Goal: Task Accomplishment & Management: Complete application form

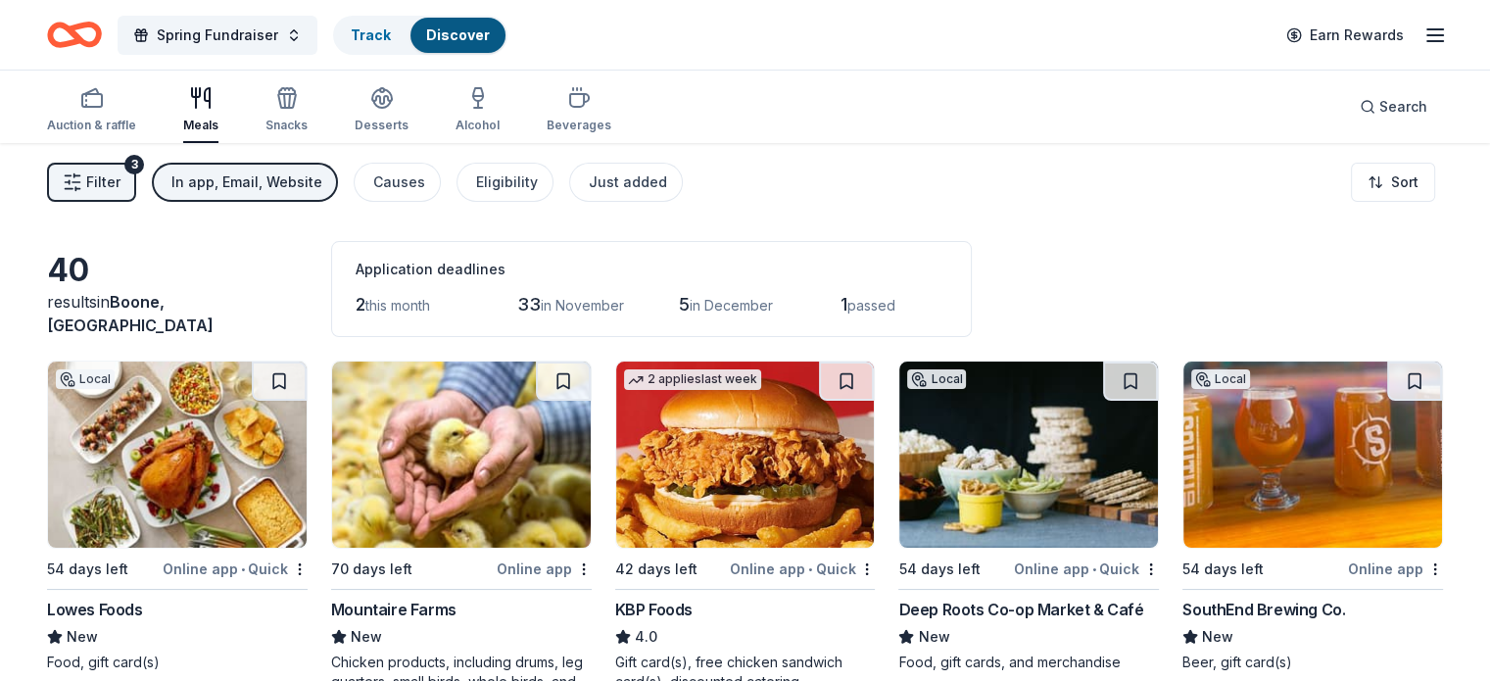
click at [272, 160] on div "Filter 3 In app, Email, Website Causes Eligibility Just added Sort" at bounding box center [745, 182] width 1490 height 78
click at [301, 196] on button "In app, Email, Website" at bounding box center [245, 182] width 186 height 39
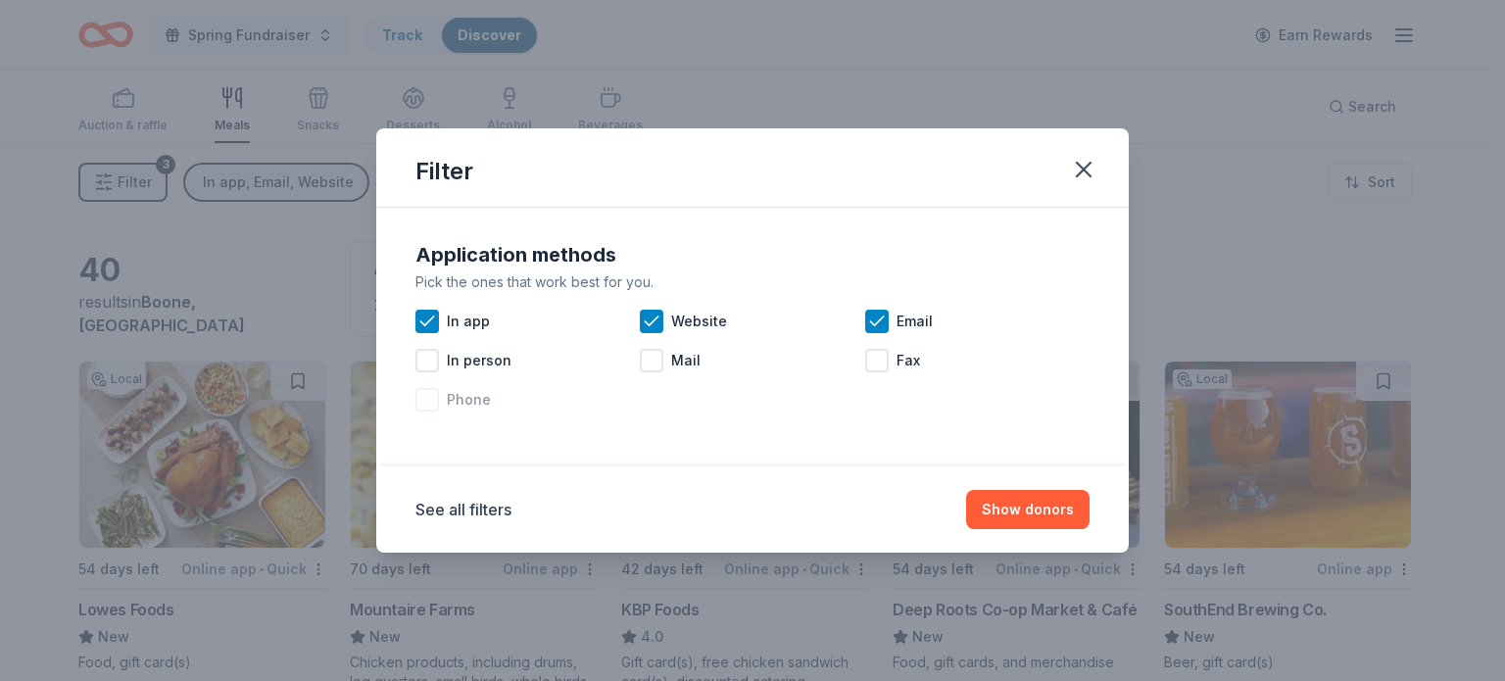
click at [454, 399] on span "Phone" at bounding box center [469, 400] width 44 height 24
drag, startPoint x: 452, startPoint y: 321, endPoint x: 592, endPoint y: 314, distance: 140.3
click at [453, 321] on span "In app" at bounding box center [468, 322] width 43 height 24
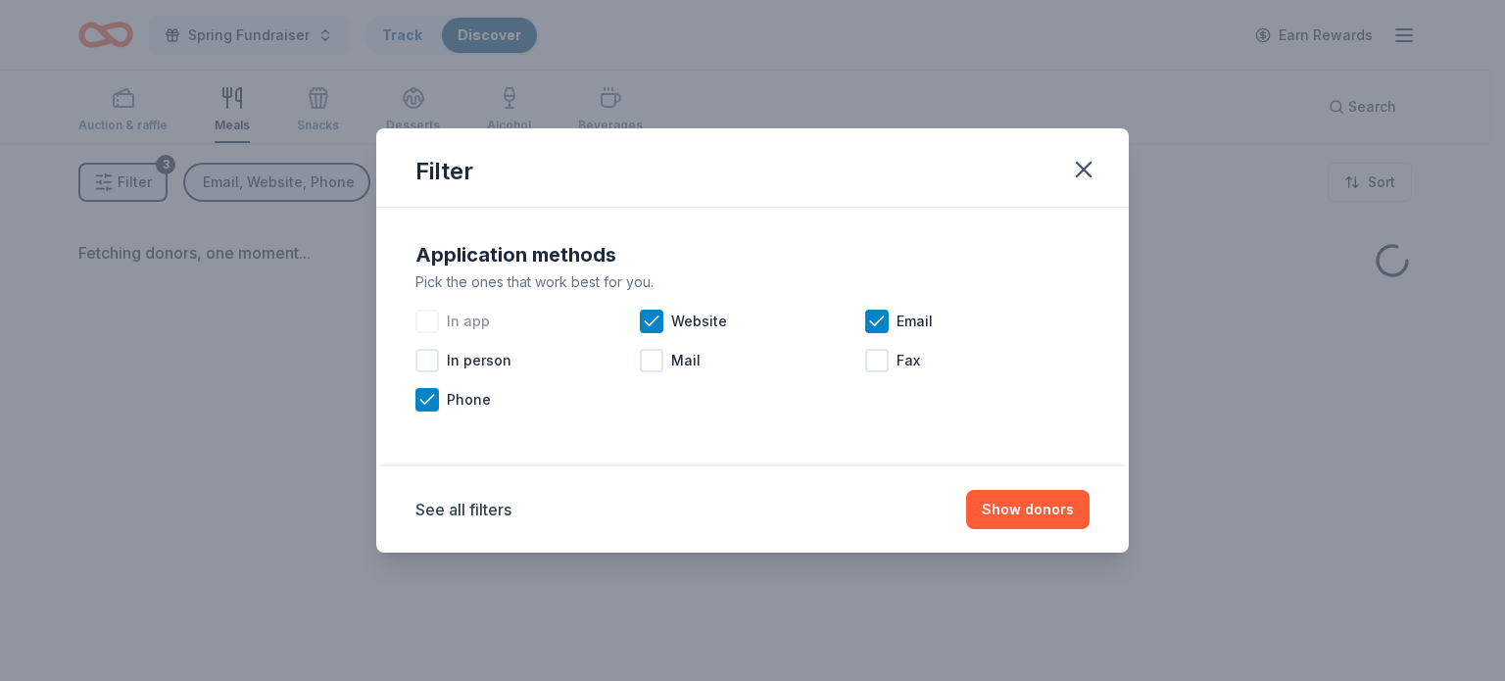
click at [633, 316] on div "In app" at bounding box center [527, 321] width 224 height 39
click at [663, 315] on div "Website" at bounding box center [752, 321] width 224 height 39
click at [878, 340] on div "Email" at bounding box center [977, 321] width 224 height 39
click at [424, 330] on icon at bounding box center [427, 322] width 20 height 20
click at [1047, 527] on button "Show donors" at bounding box center [1027, 509] width 123 height 39
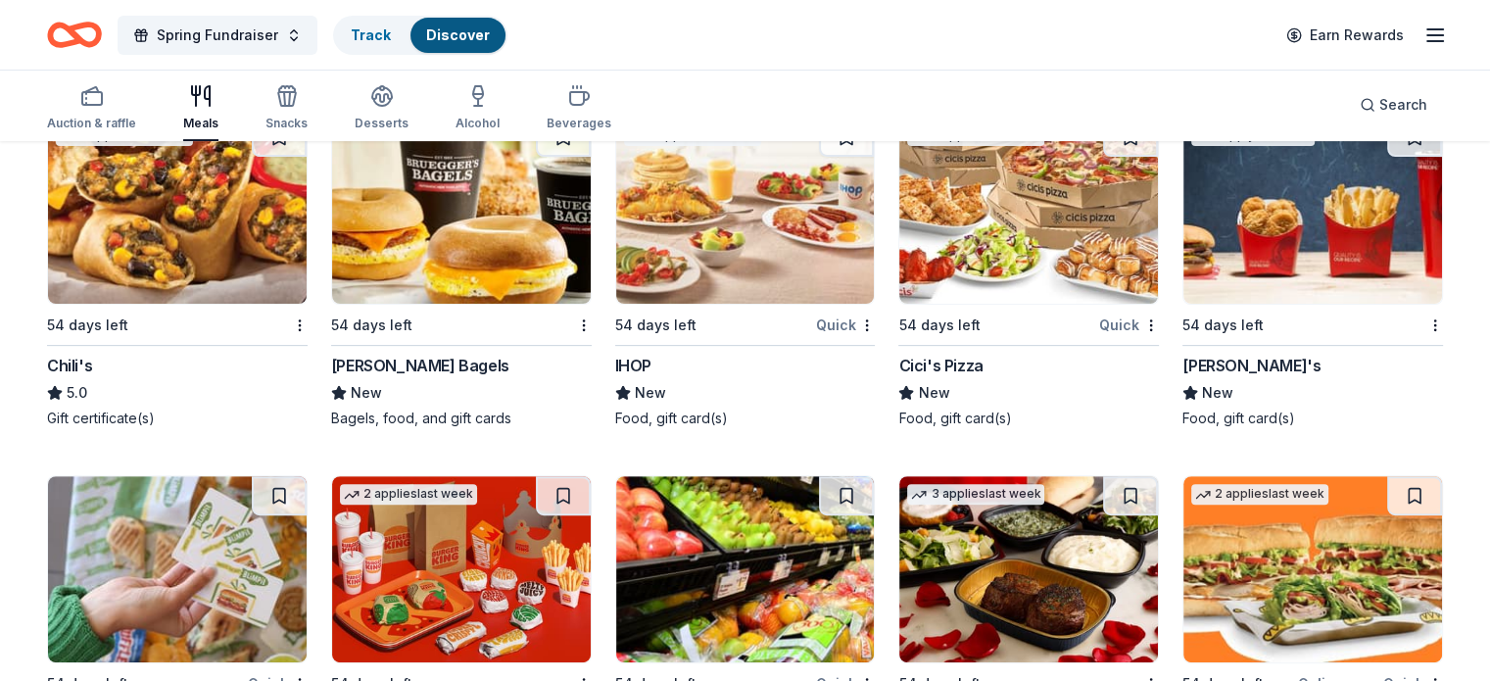
scroll to position [588, 0]
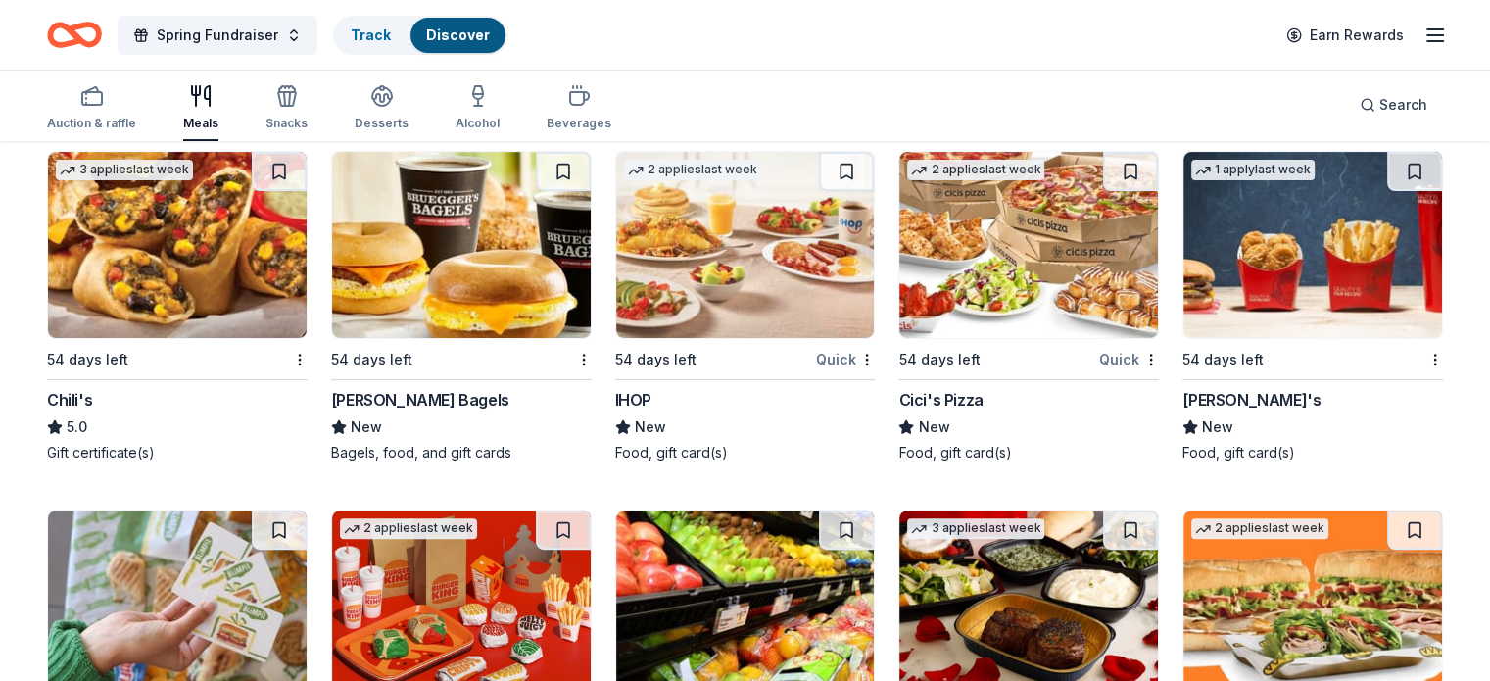
click at [1251, 225] on img at bounding box center [1312, 245] width 259 height 186
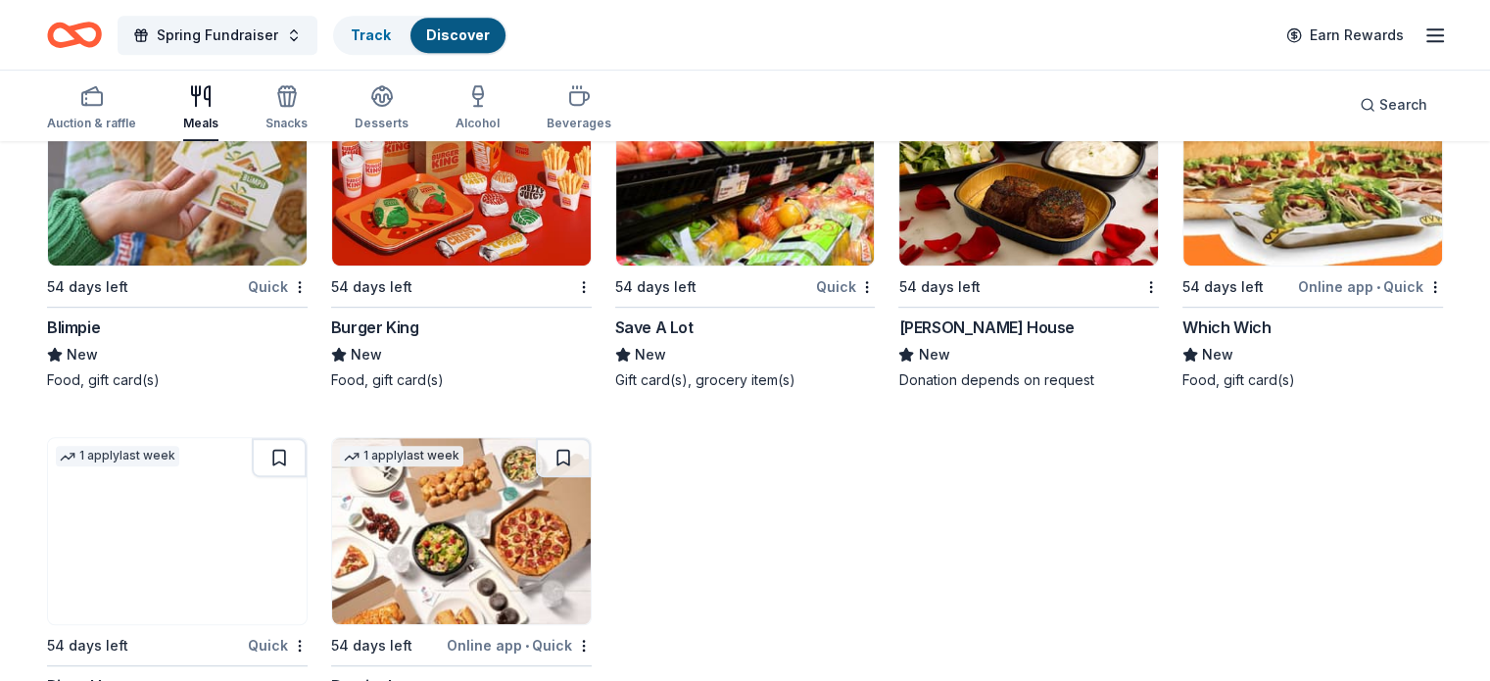
scroll to position [1078, 0]
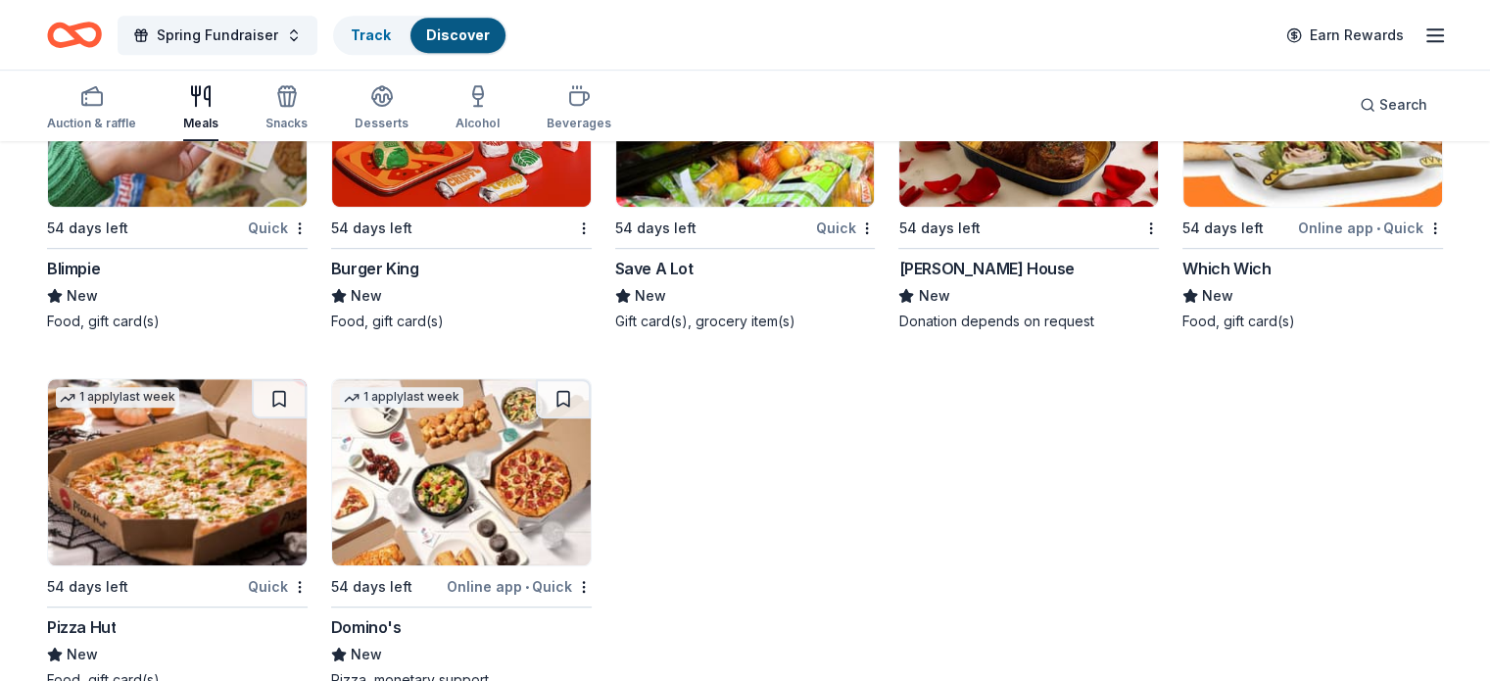
click at [162, 487] on img at bounding box center [177, 472] width 259 height 186
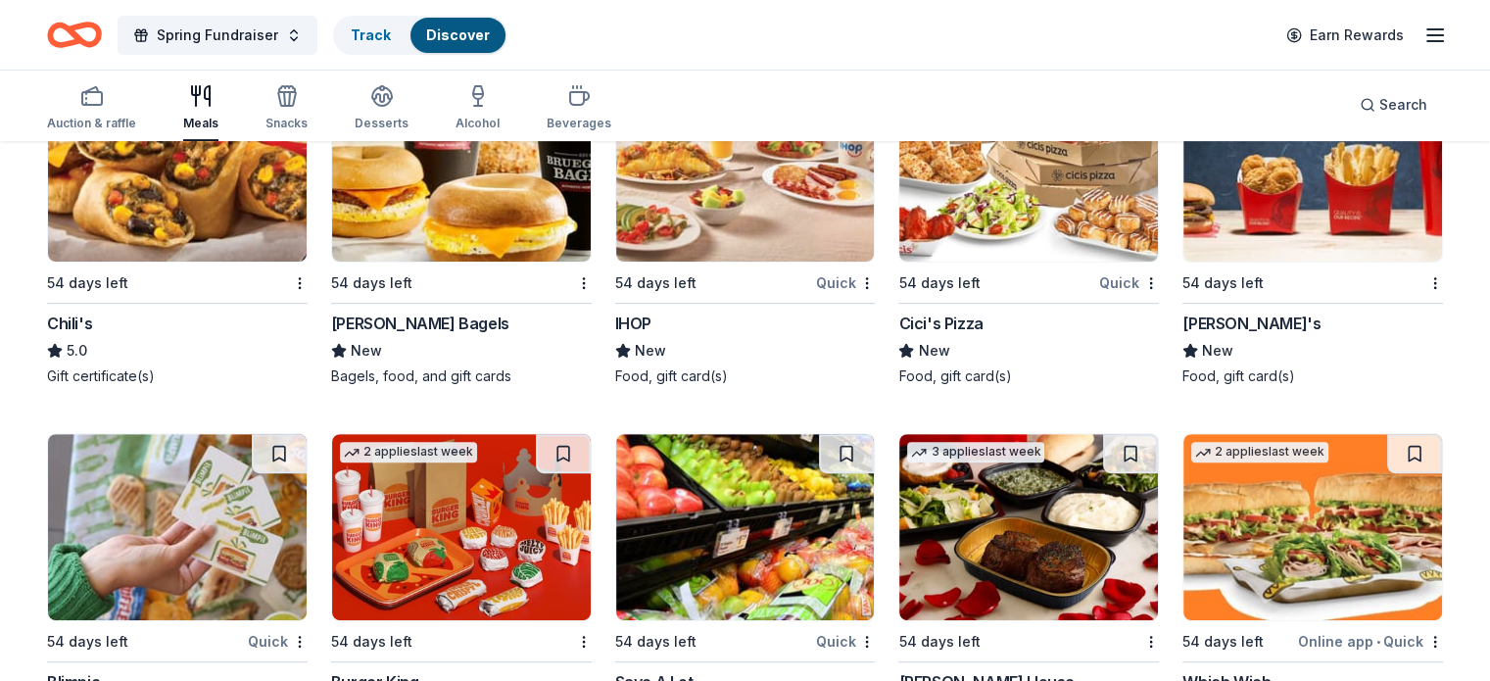
scroll to position [634, 0]
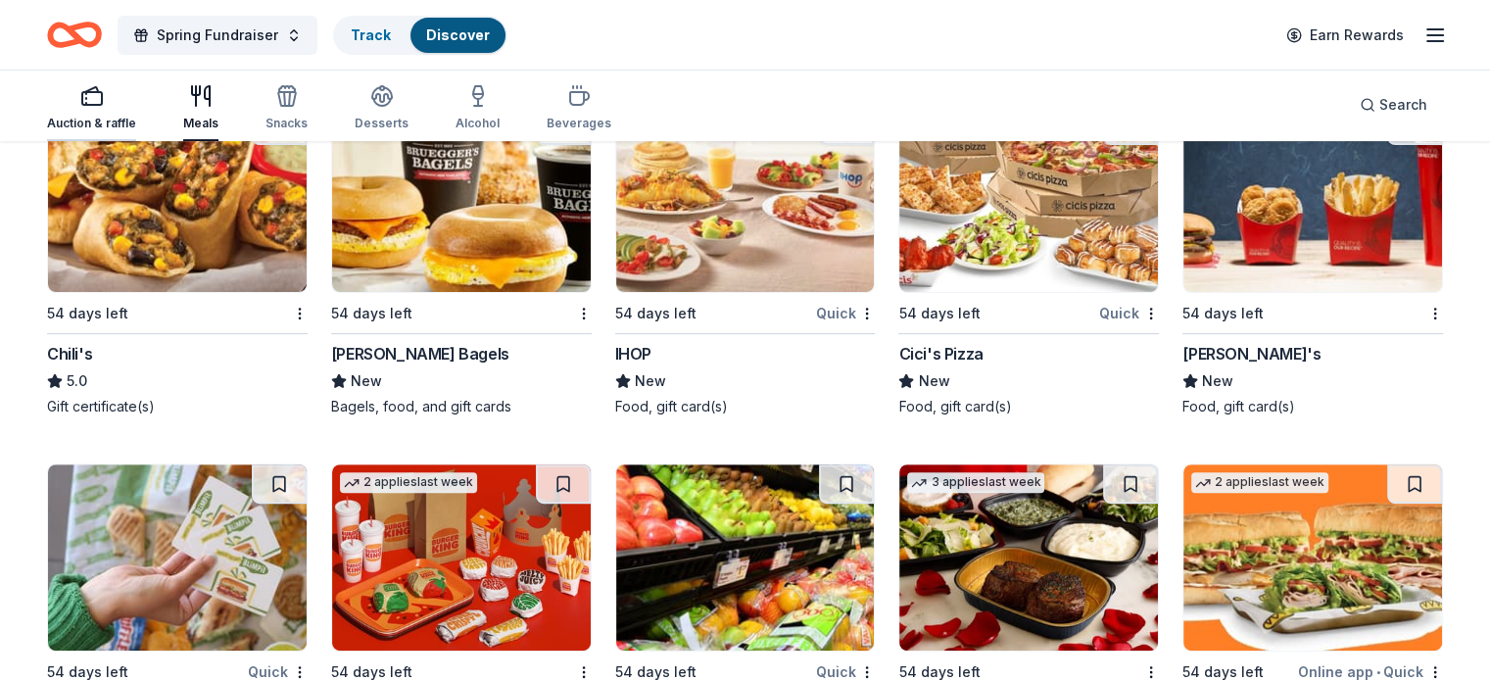
click at [136, 123] on div "Auction & raffle" at bounding box center [91, 124] width 89 height 16
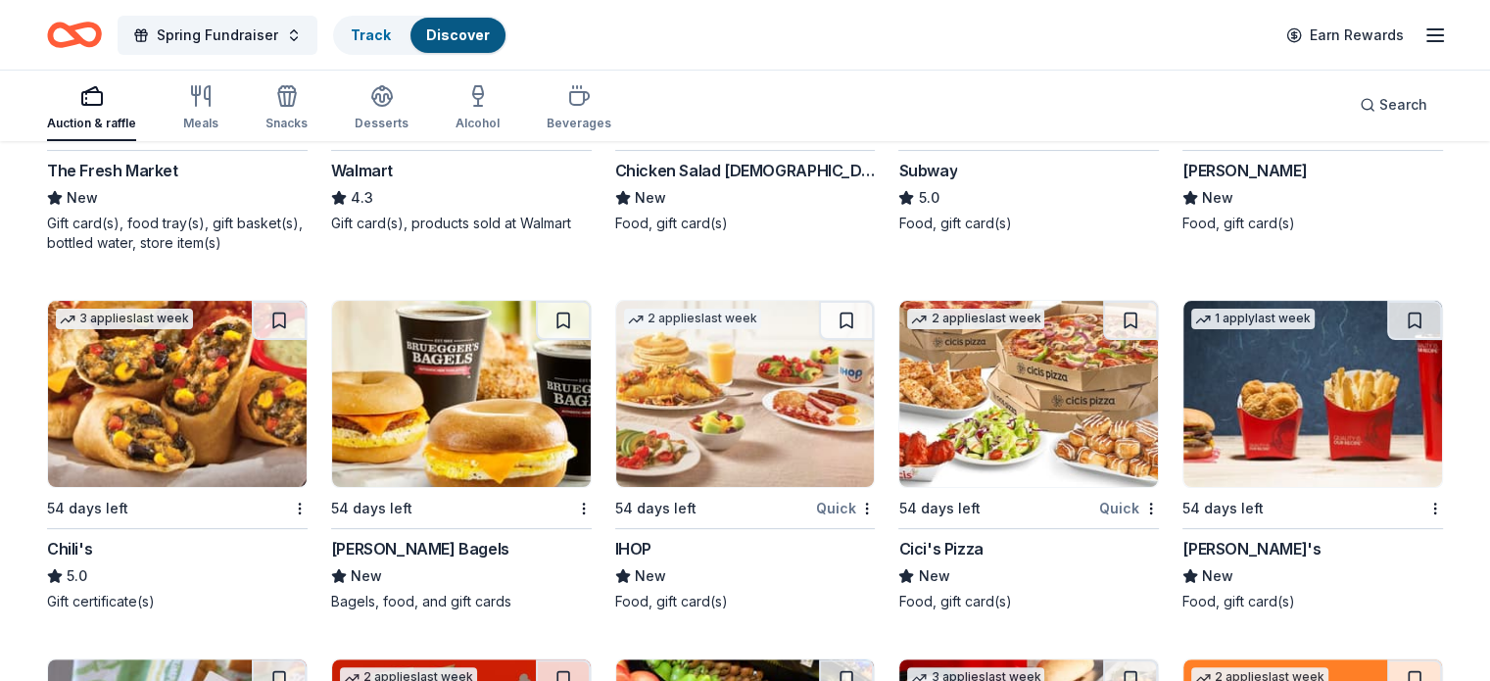
scroll to position [438, 0]
click at [243, 383] on img at bounding box center [177, 395] width 259 height 186
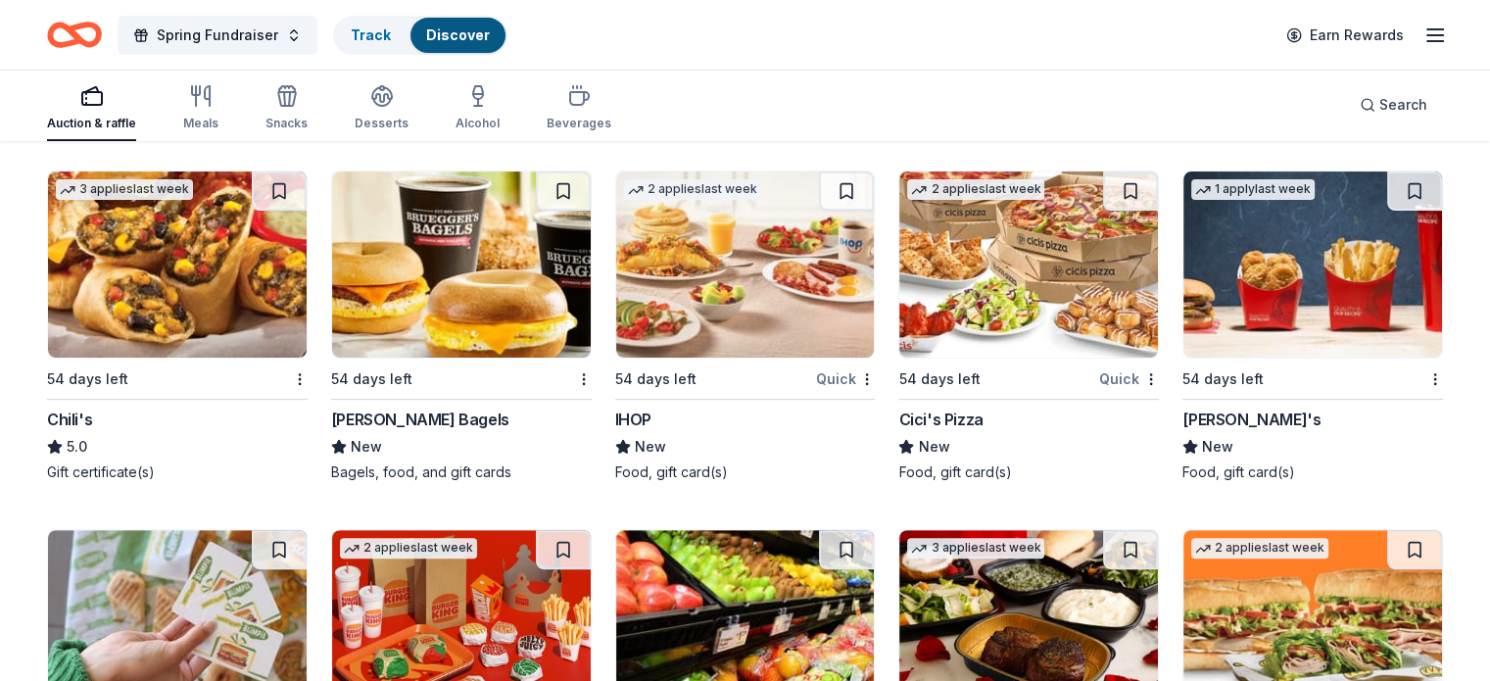
scroll to position [340, 0]
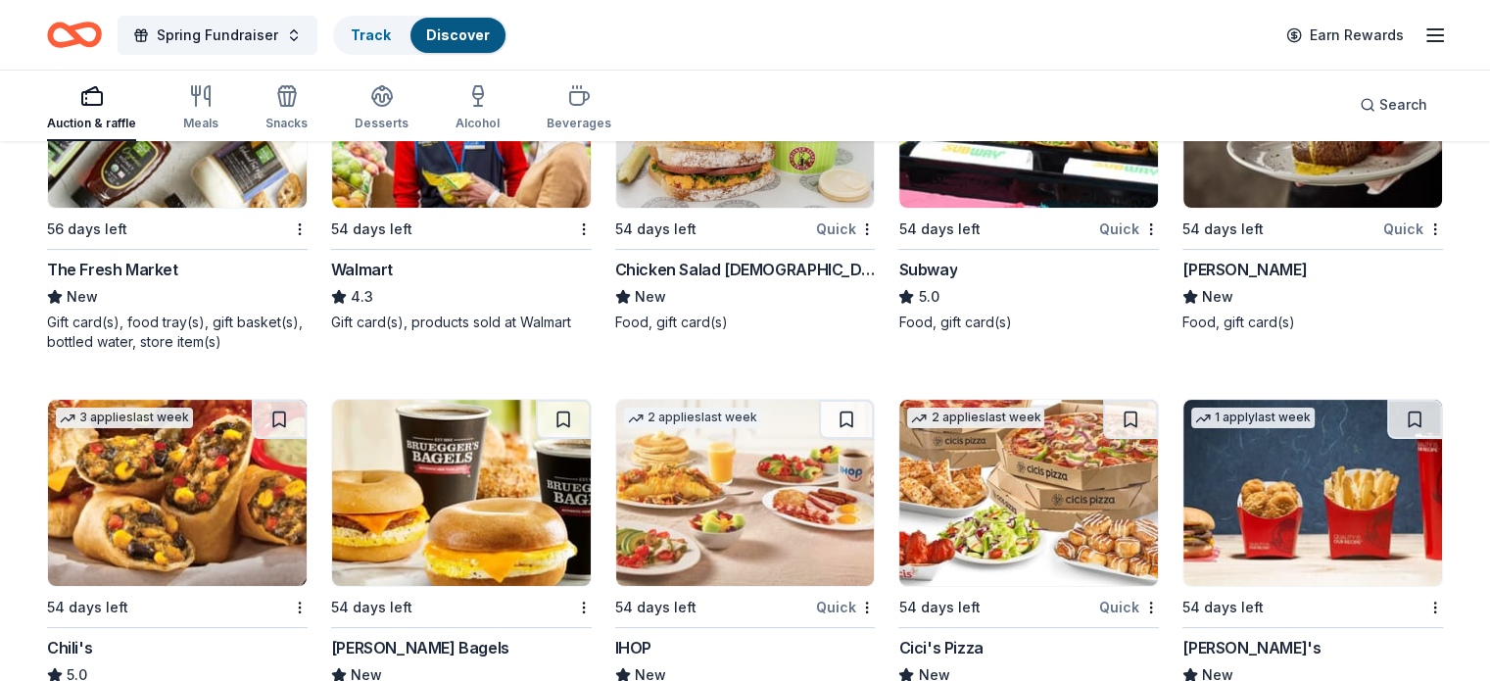
click at [1258, 472] on img at bounding box center [1312, 493] width 259 height 186
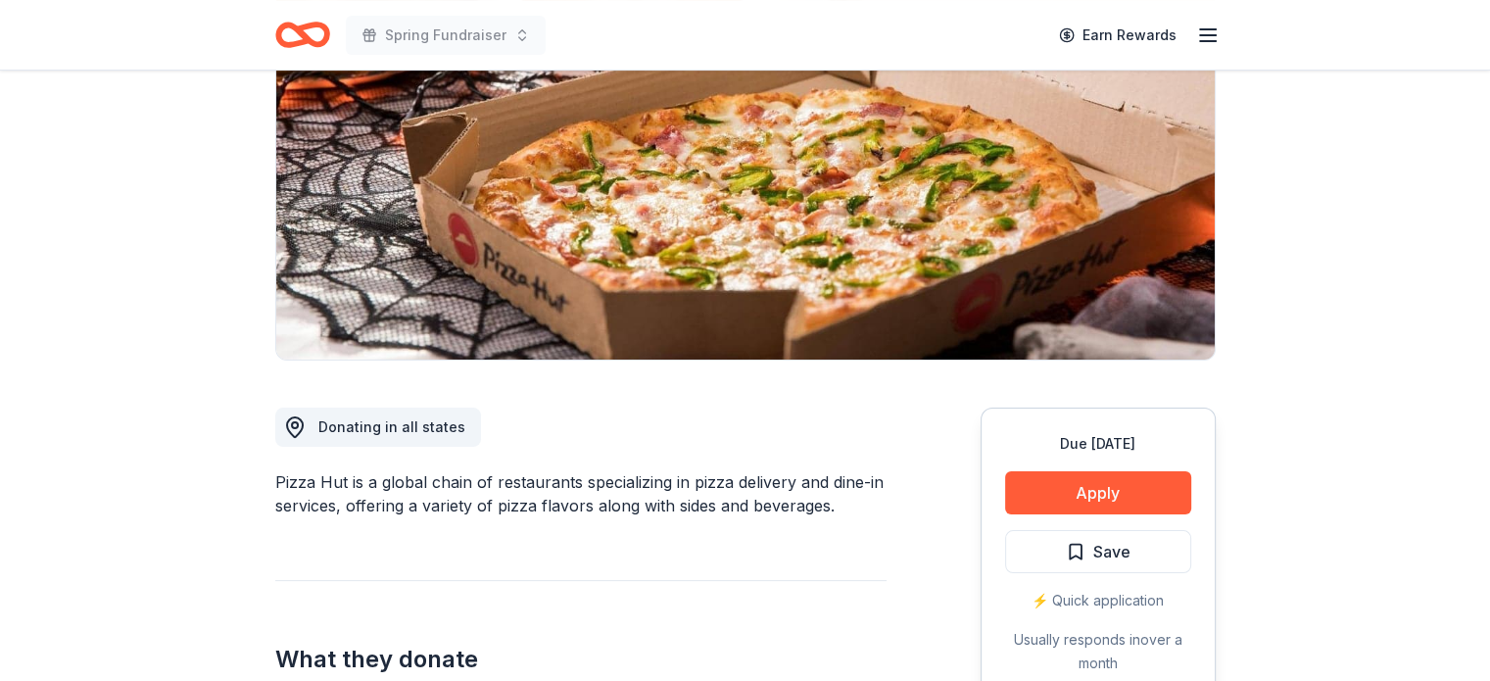
scroll to position [294, 0]
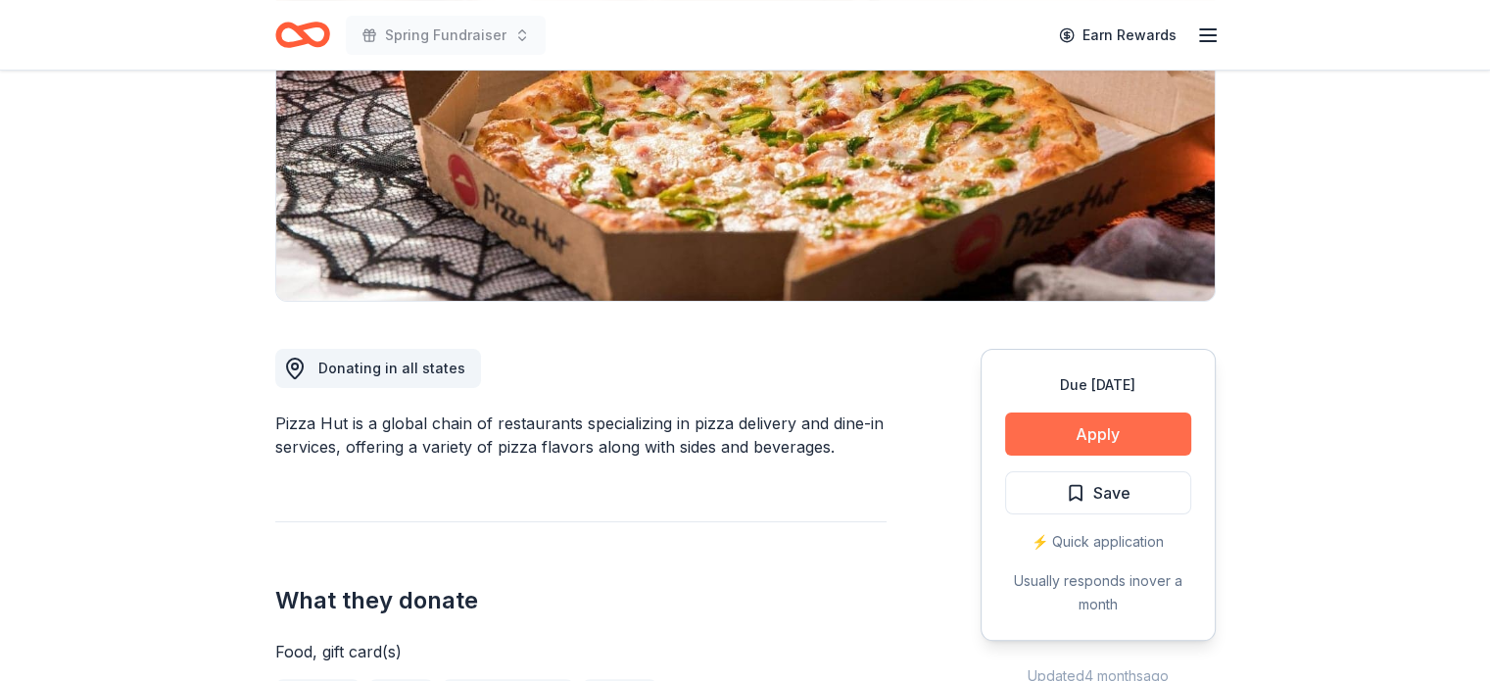
click at [1091, 444] on button "Apply" at bounding box center [1098, 433] width 186 height 43
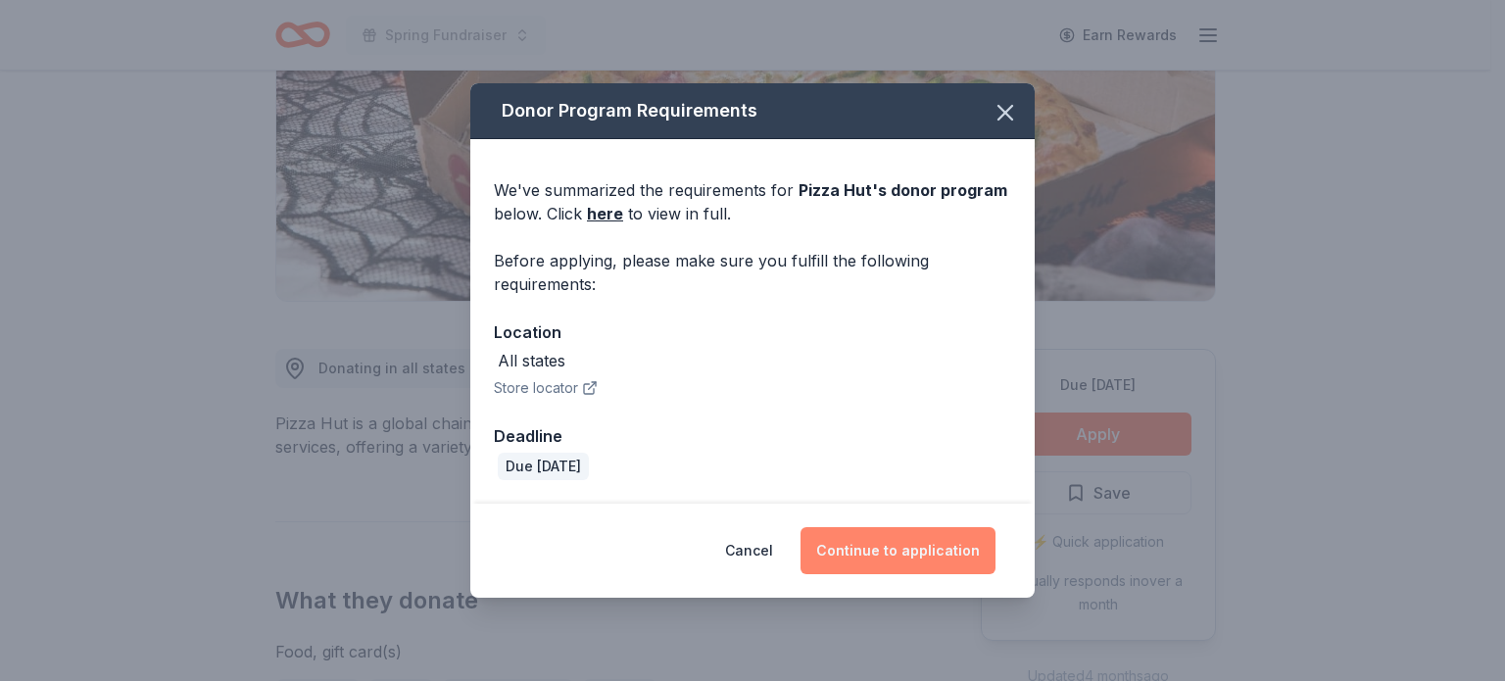
click at [864, 535] on button "Continue to application" at bounding box center [897, 550] width 195 height 47
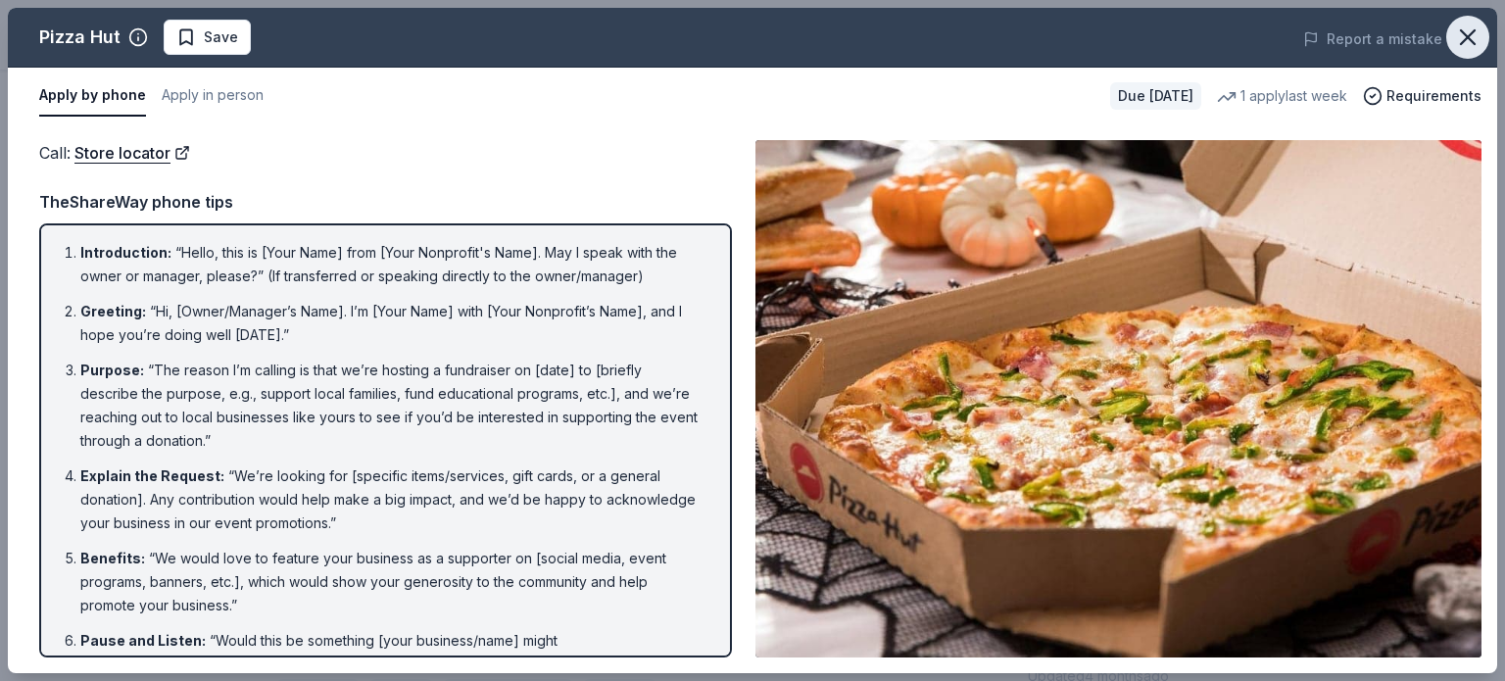
click at [1466, 42] on icon "button" at bounding box center [1467, 37] width 27 height 27
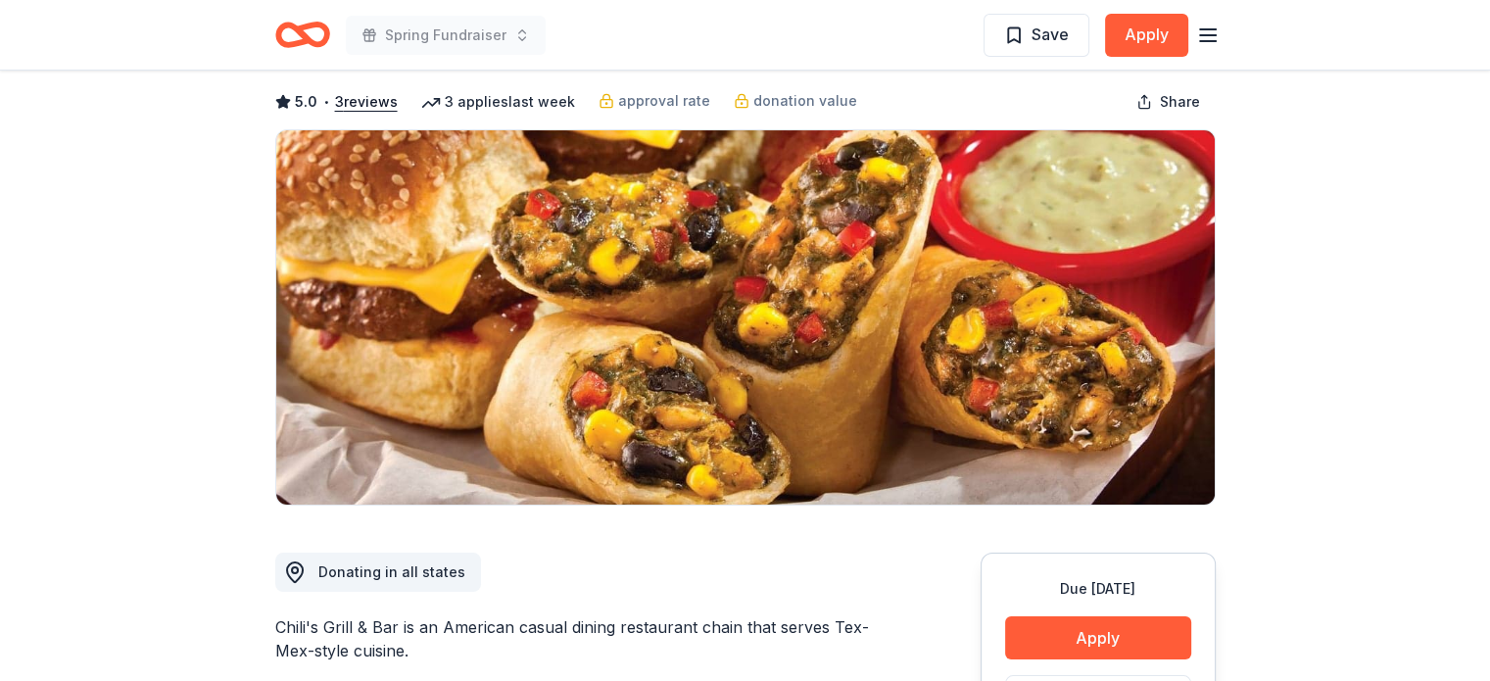
scroll to position [98, 0]
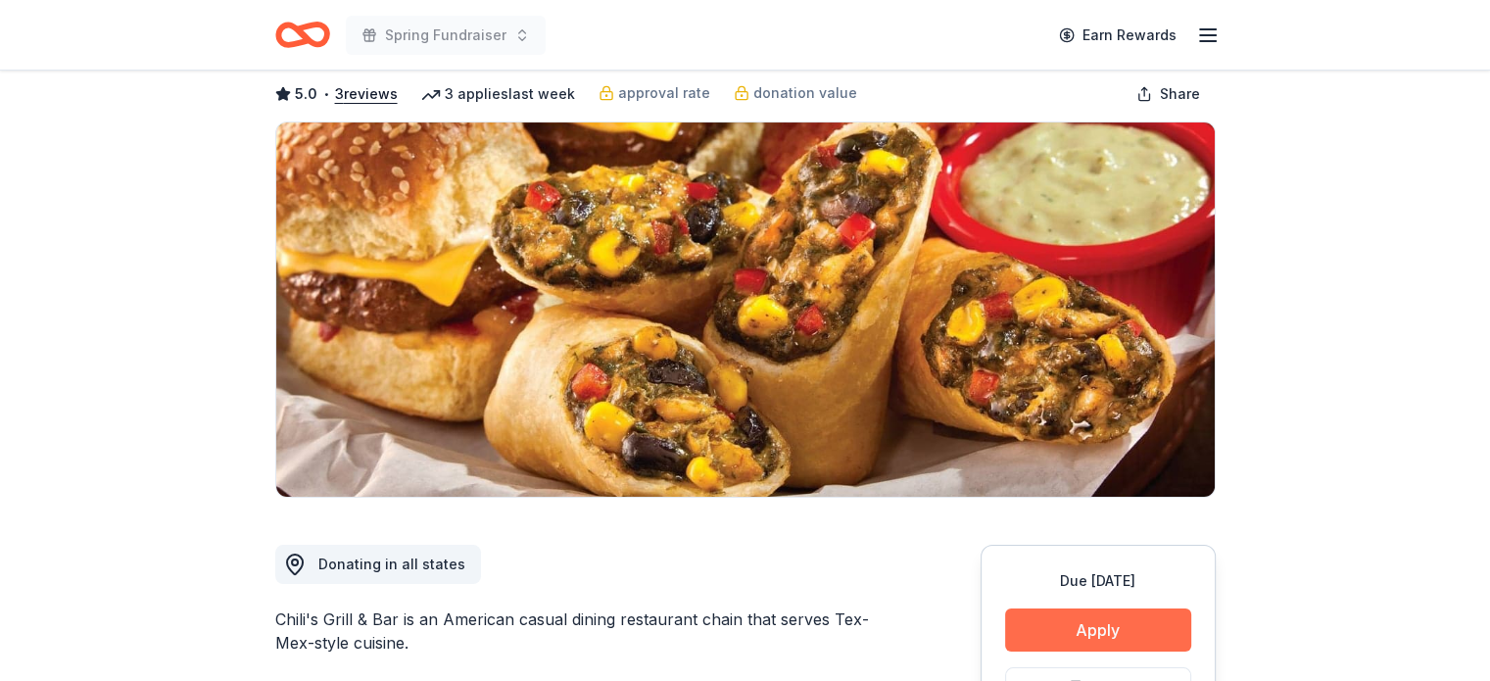
click at [1088, 635] on button "Apply" at bounding box center [1098, 629] width 186 height 43
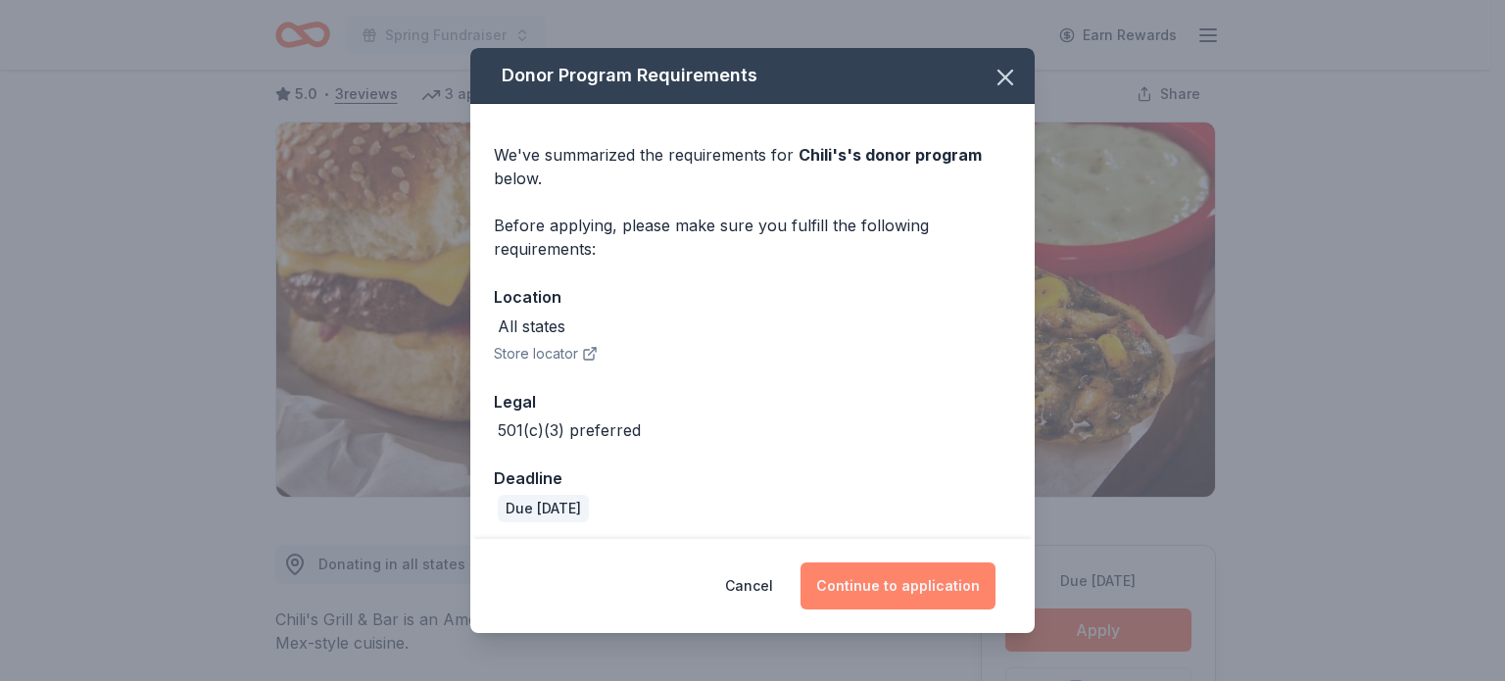
click at [950, 571] on button "Continue to application" at bounding box center [897, 585] width 195 height 47
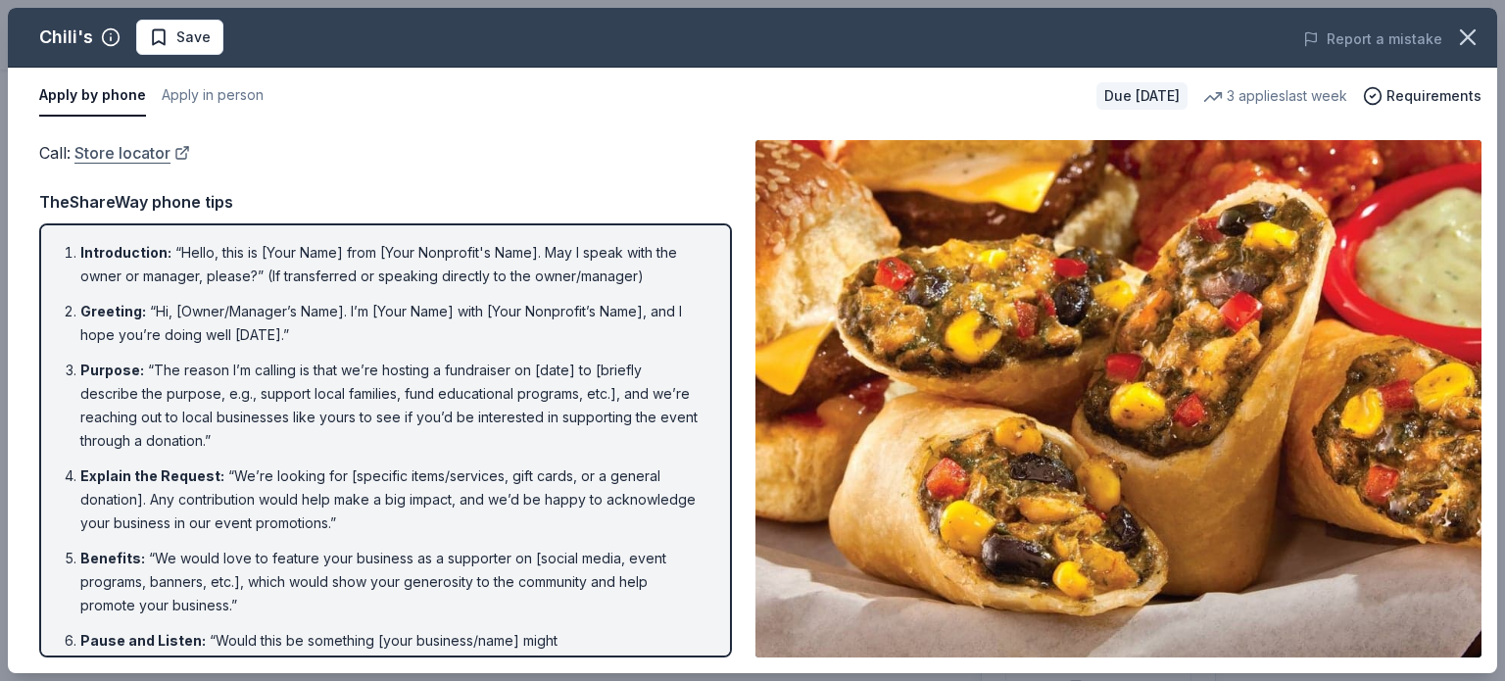
click at [165, 158] on link "Store locator" at bounding box center [132, 152] width 116 height 25
click at [1482, 31] on button "button" at bounding box center [1467, 37] width 43 height 43
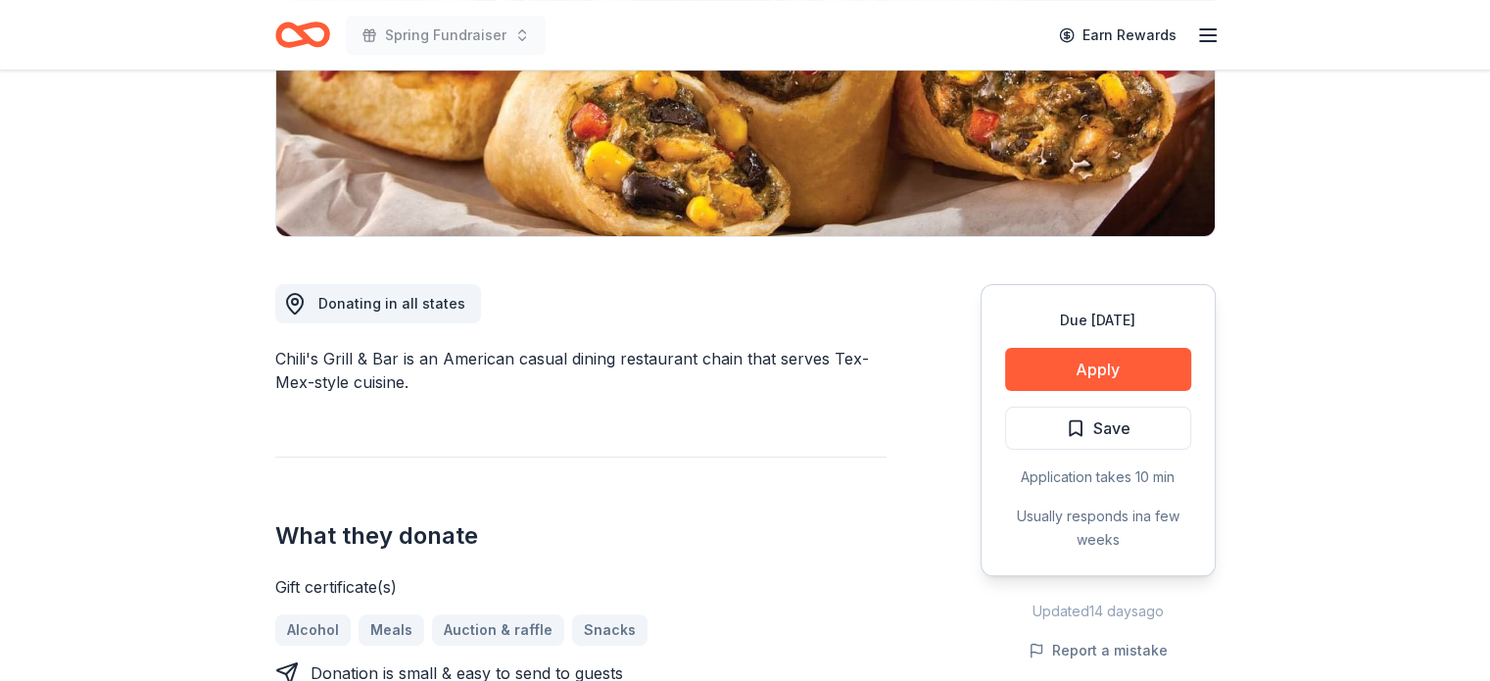
scroll to position [686, 0]
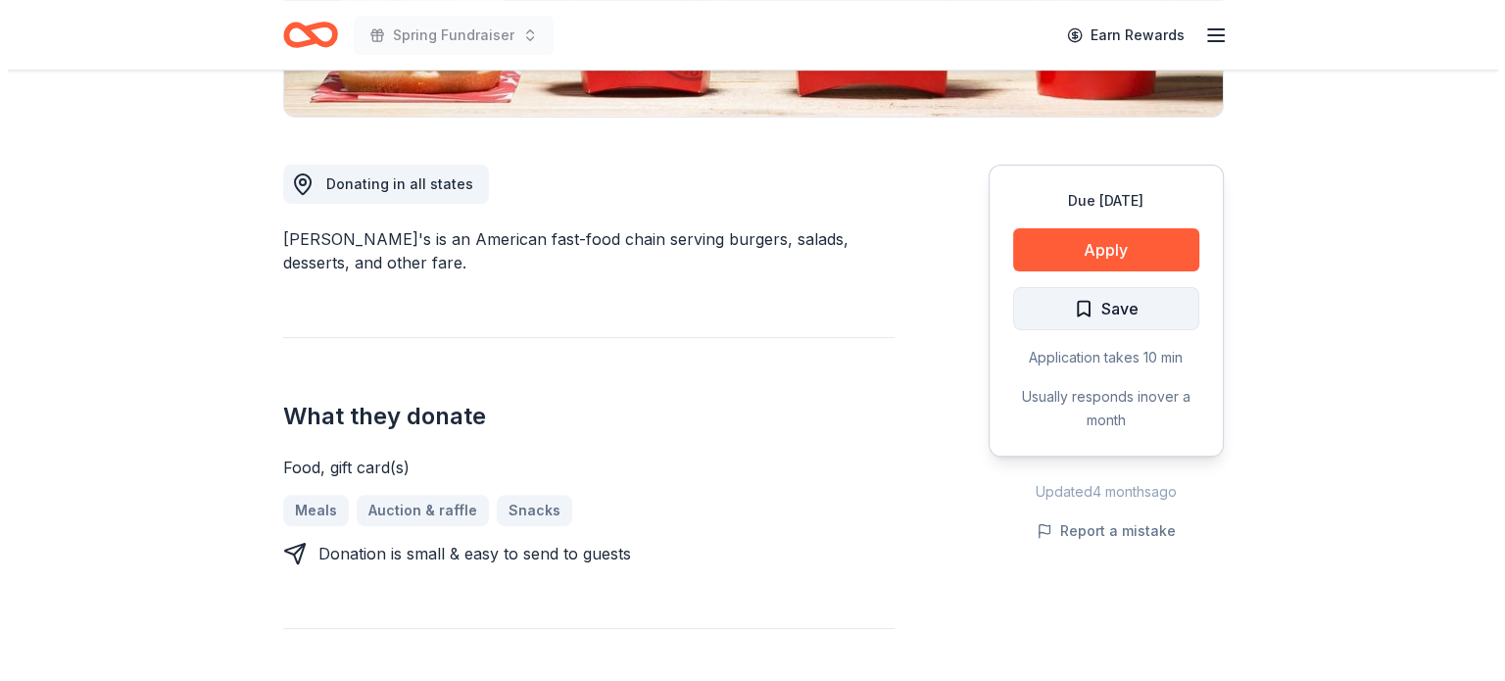
scroll to position [490, 0]
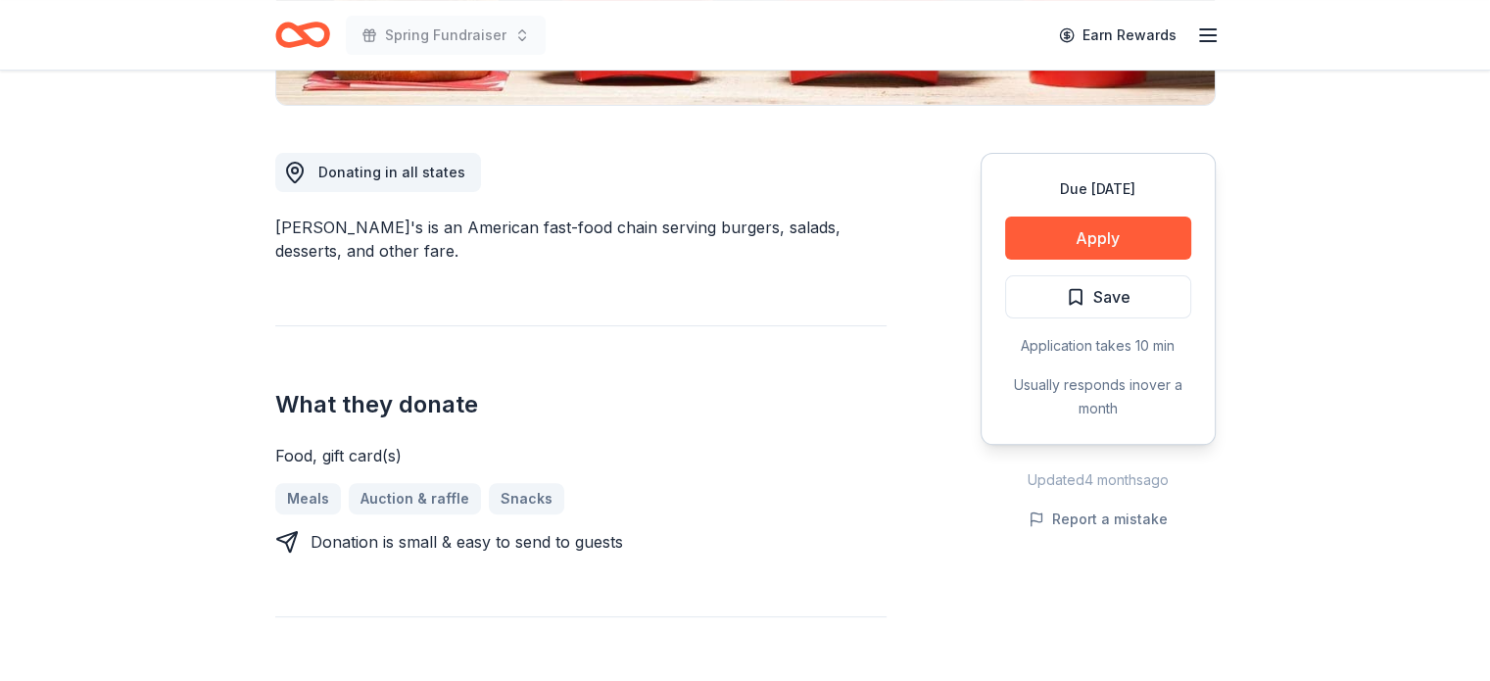
click at [1077, 210] on div "Due [DATE] Apply Save Application takes 10 min Usually responds in over a month" at bounding box center [1098, 299] width 235 height 292
click at [1078, 222] on button "Apply" at bounding box center [1098, 237] width 186 height 43
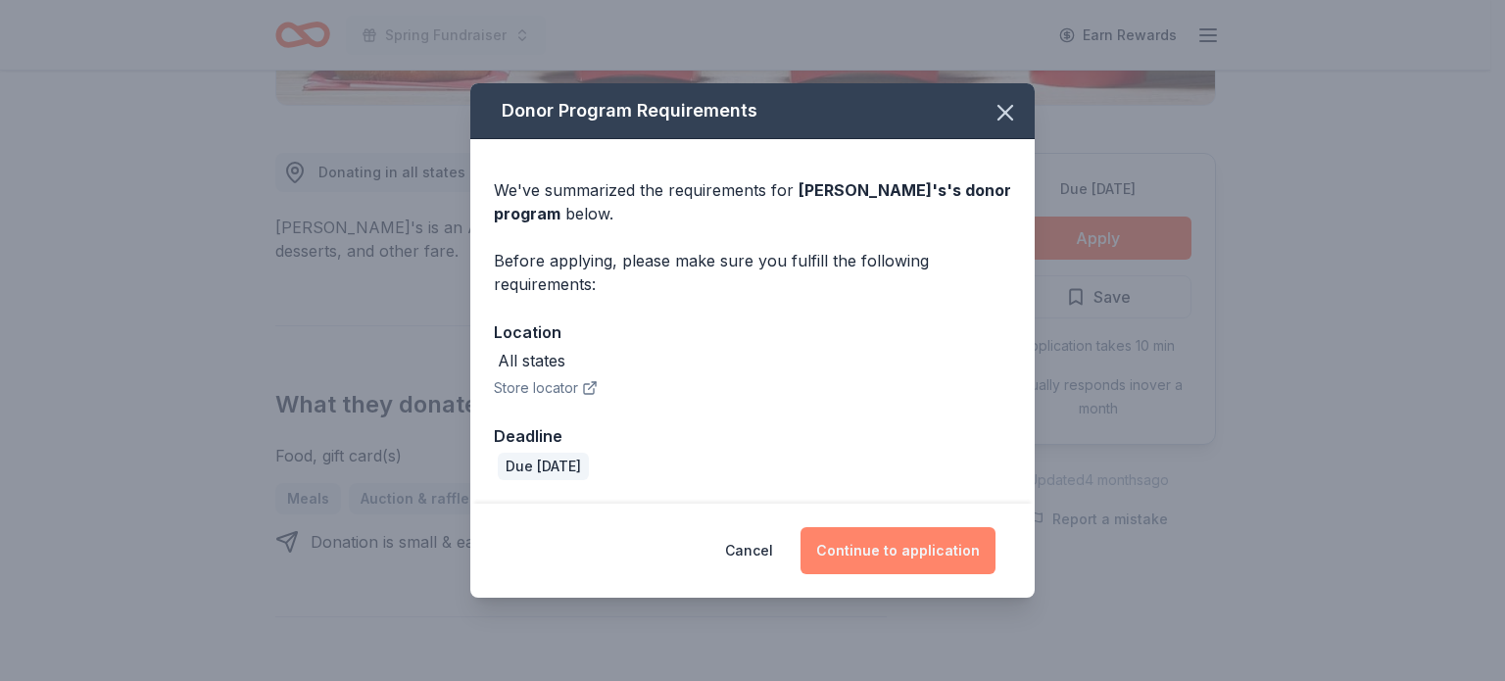
click at [861, 547] on button "Continue to application" at bounding box center [897, 550] width 195 height 47
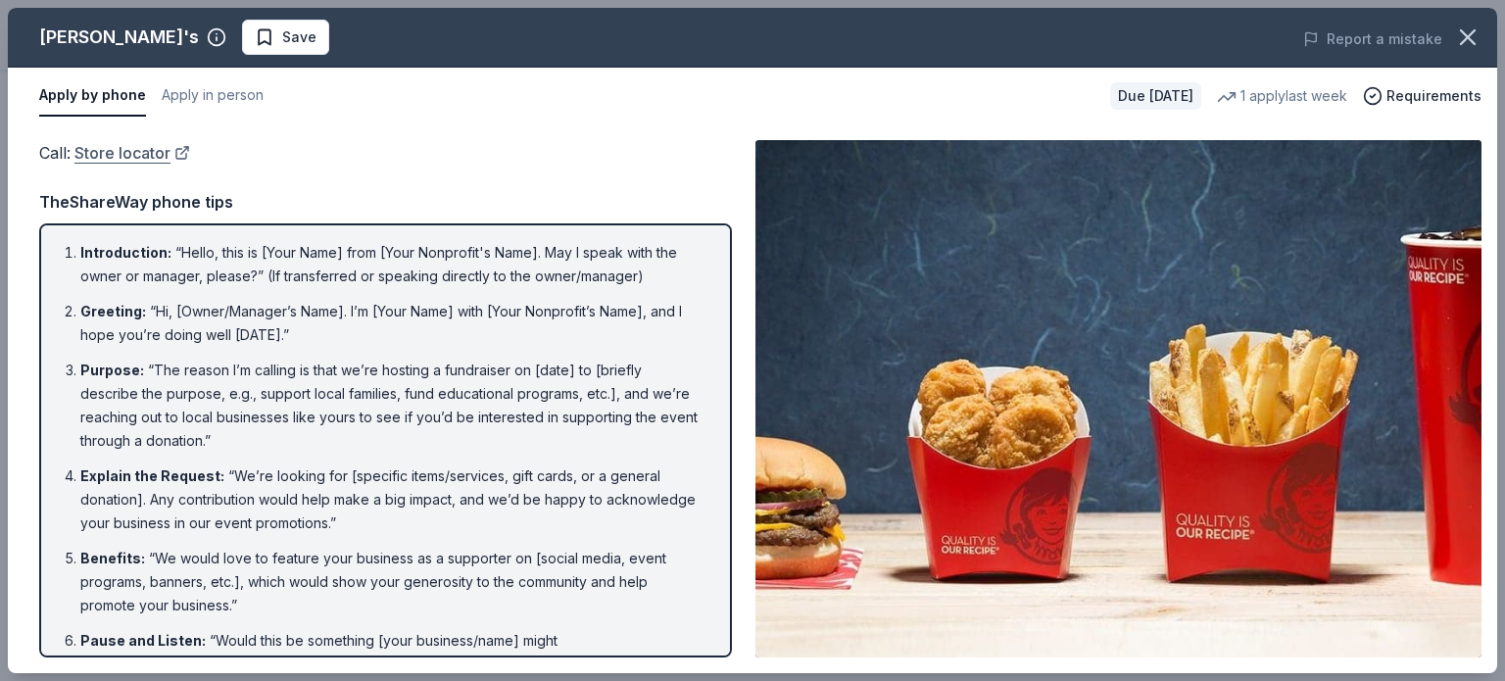
click at [128, 163] on link "Store locator" at bounding box center [132, 152] width 116 height 25
